Goal: Task Accomplishment & Management: Manage account settings

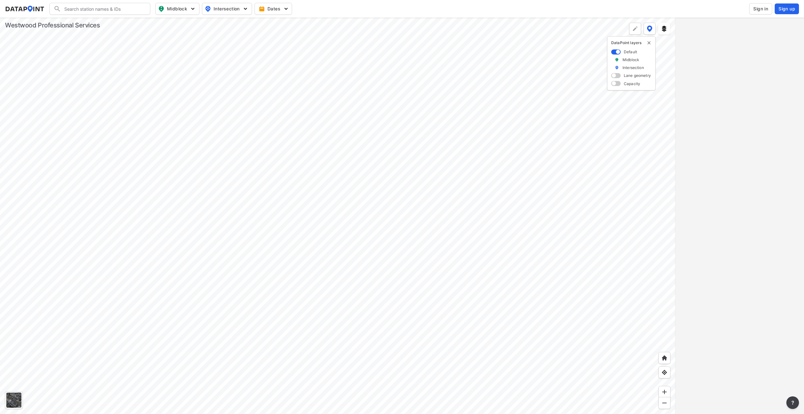
click at [358, 248] on div at bounding box center [337, 216] width 675 height 396
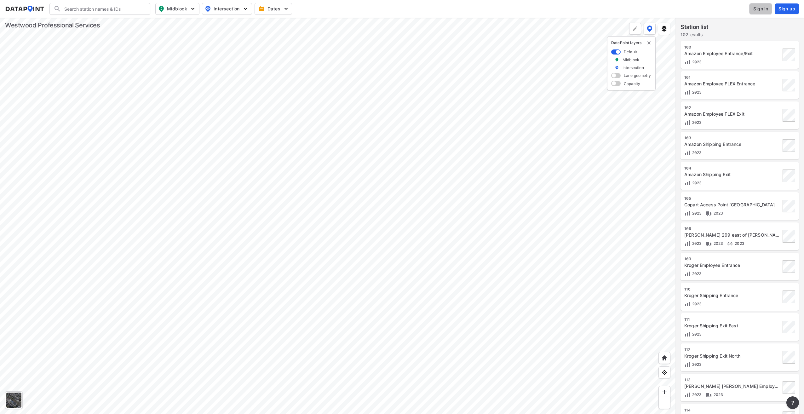
click at [613, 9] on span "Sign in" at bounding box center [760, 9] width 15 height 6
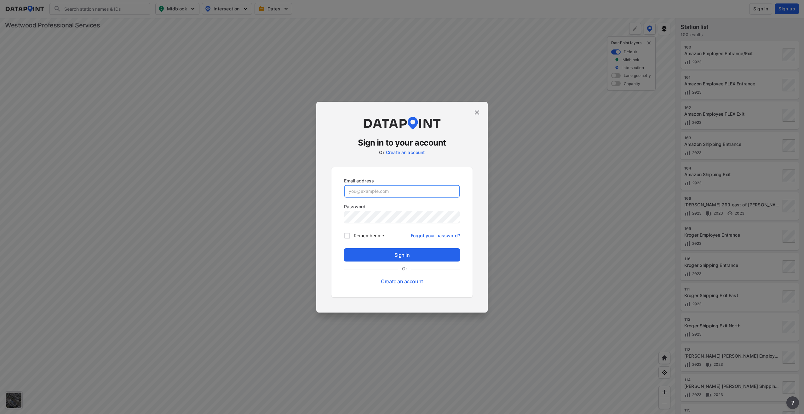
click at [397, 195] on input "email" at bounding box center [401, 191] width 115 height 13
type input "[EMAIL_ADDRESS][DOMAIN_NAME]"
click at [384, 251] on span "Sign in" at bounding box center [402, 255] width 106 height 8
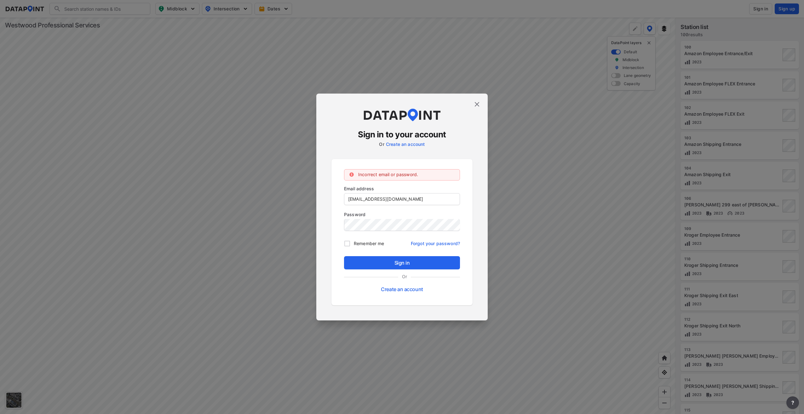
click at [478, 106] on img at bounding box center [477, 104] width 8 height 8
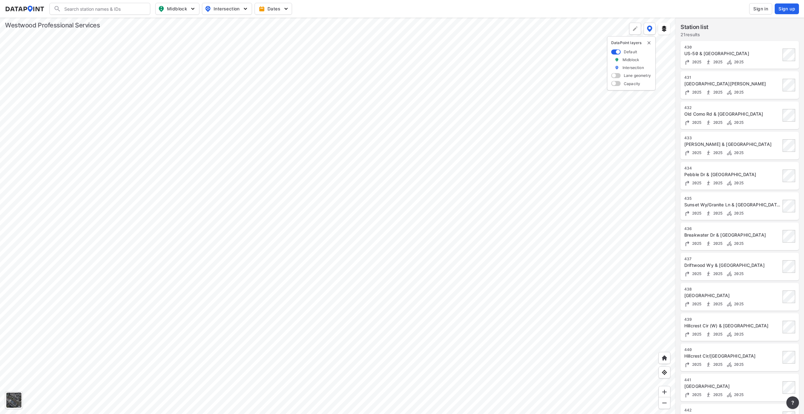
click at [336, 314] on div at bounding box center [337, 216] width 675 height 396
